Goal: Task Accomplishment & Management: Use online tool/utility

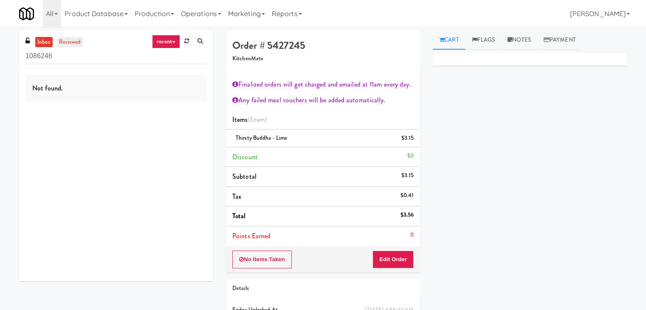
click at [72, 38] on link "reviewed" at bounding box center [70, 42] width 26 height 11
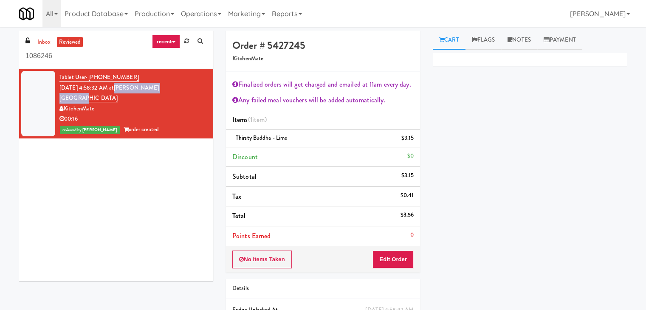
drag, startPoint x: 180, startPoint y: 90, endPoint x: 128, endPoint y: 88, distance: 51.8
click at [128, 88] on div "Tablet User · (647) 687-3596 [DATE] 4:58:32 AM at [PERSON_NAME][GEOGRAPHIC_DATA…" at bounding box center [132, 103] width 147 height 63
copy link "[PERSON_NAME][GEOGRAPHIC_DATA]"
click at [398, 258] on button "Edit Order" at bounding box center [392, 259] width 41 height 18
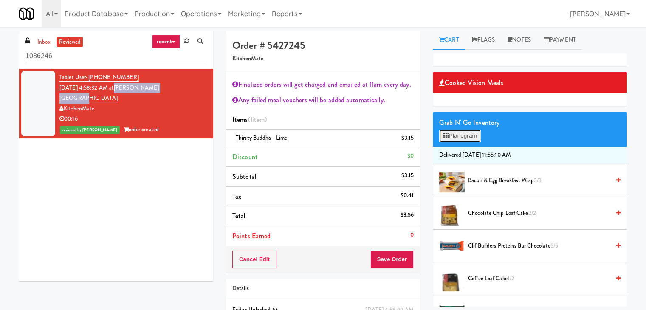
click at [472, 136] on button "Planogram" at bounding box center [460, 135] width 42 height 13
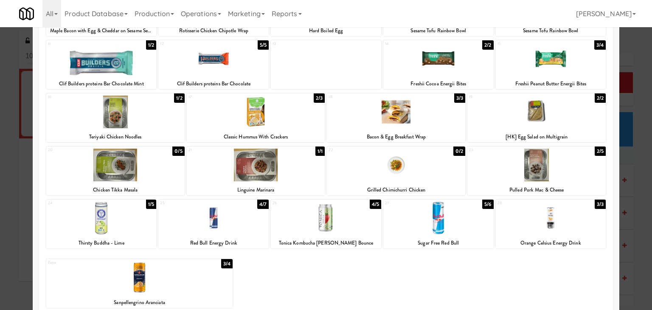
scroll to position [160, 0]
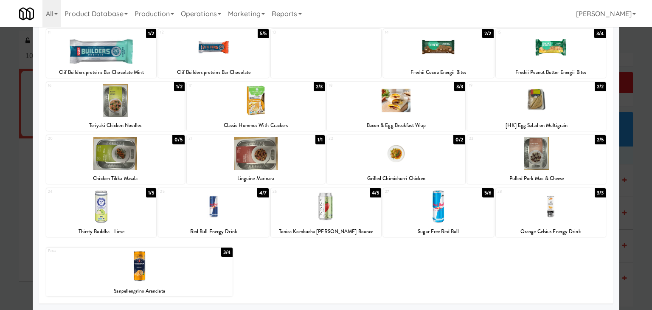
click at [1, 180] on div at bounding box center [326, 155] width 652 height 310
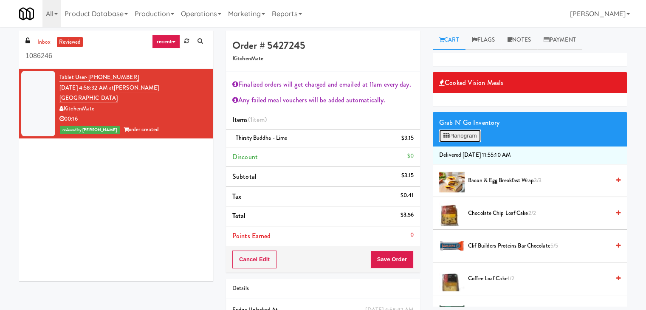
click at [461, 135] on button "Planogram" at bounding box center [460, 135] width 42 height 13
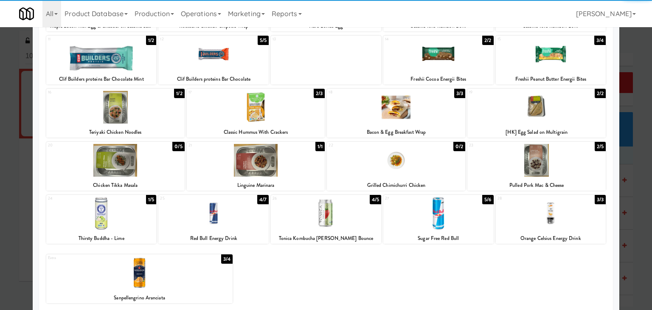
scroll to position [160, 0]
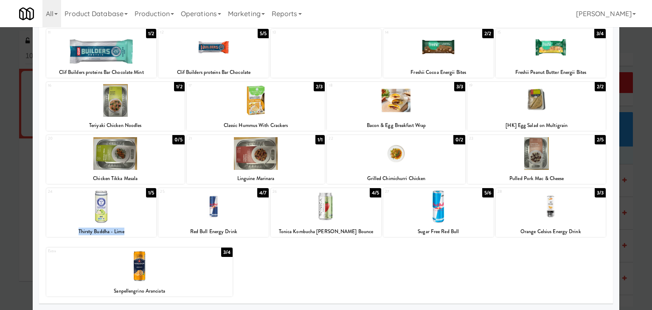
drag, startPoint x: 131, startPoint y: 231, endPoint x: 75, endPoint y: 231, distance: 56.0
click at [75, 231] on div "Thirsty Buddha - Lime" at bounding box center [102, 231] width 108 height 11
copy div "Thirsty Buddha - Lime"
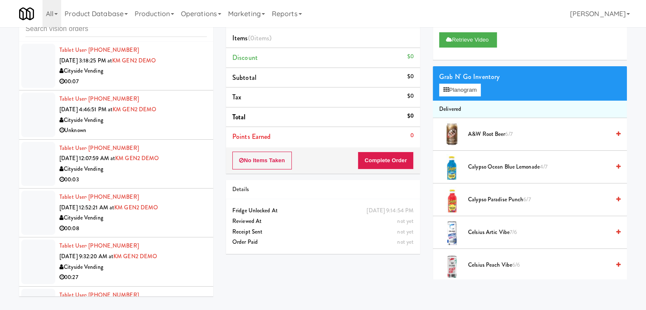
scroll to position [2043, 0]
